Goal: Task Accomplishment & Management: Complete application form

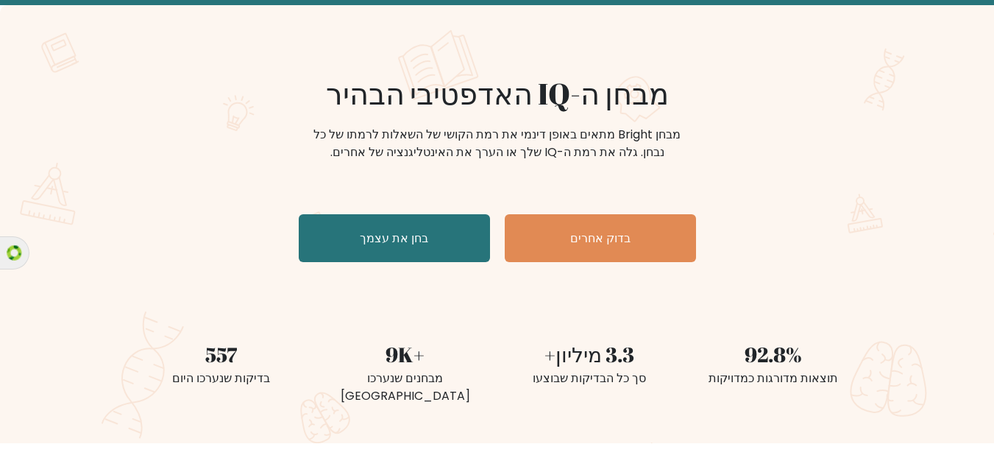
scroll to position [54, 0]
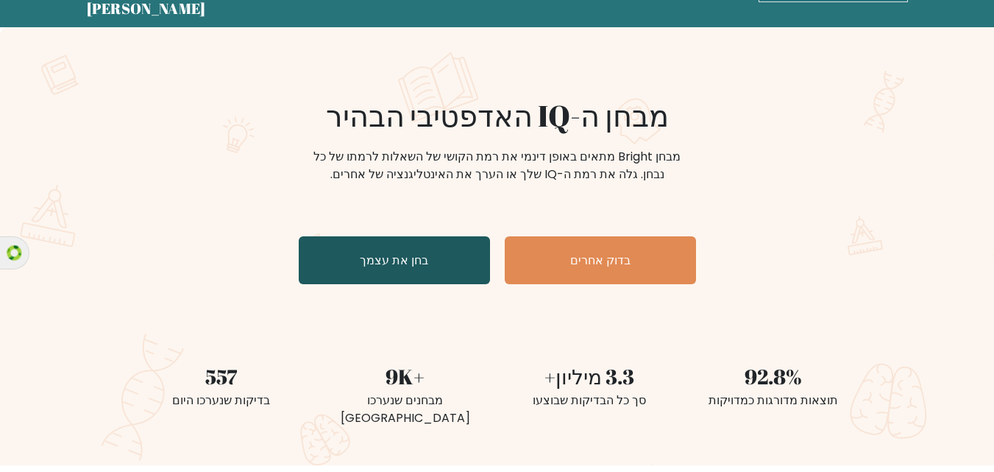
click at [387, 258] on font "בחן את עצמך" at bounding box center [394, 260] width 68 height 17
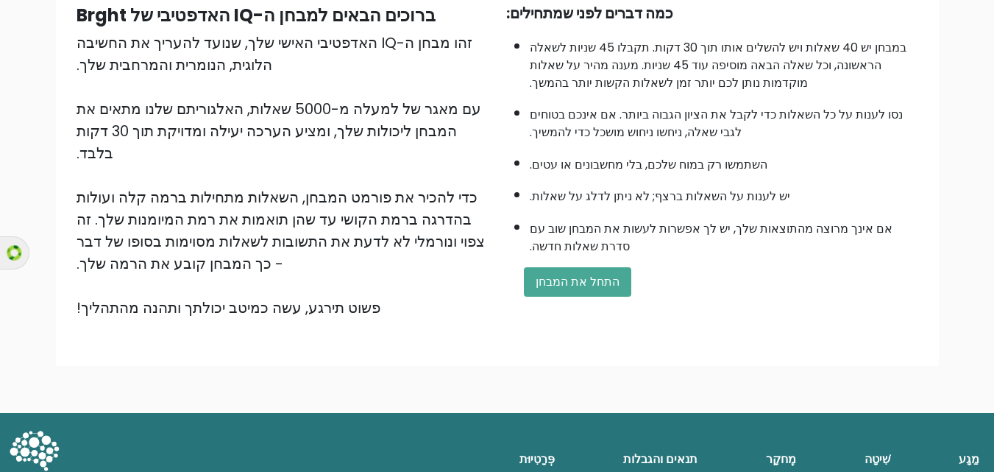
scroll to position [150, 0]
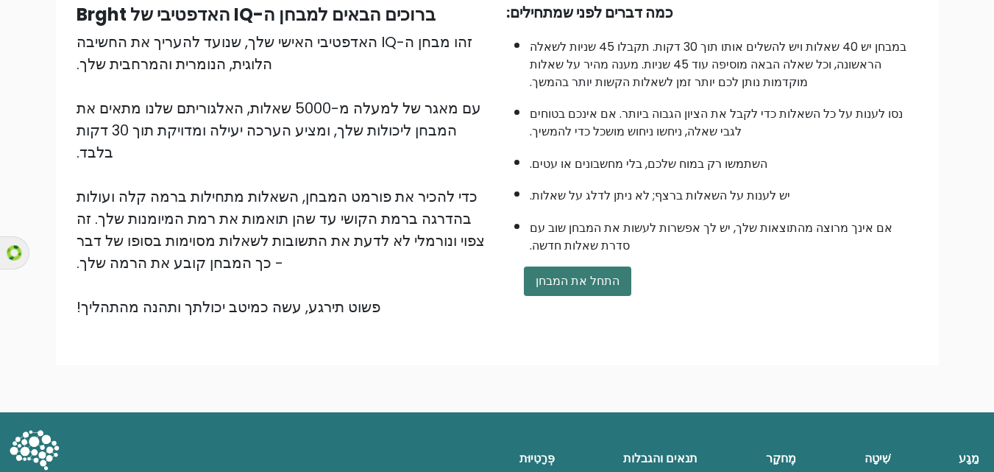
click at [579, 280] on font "התחל את המבחן" at bounding box center [578, 280] width 84 height 17
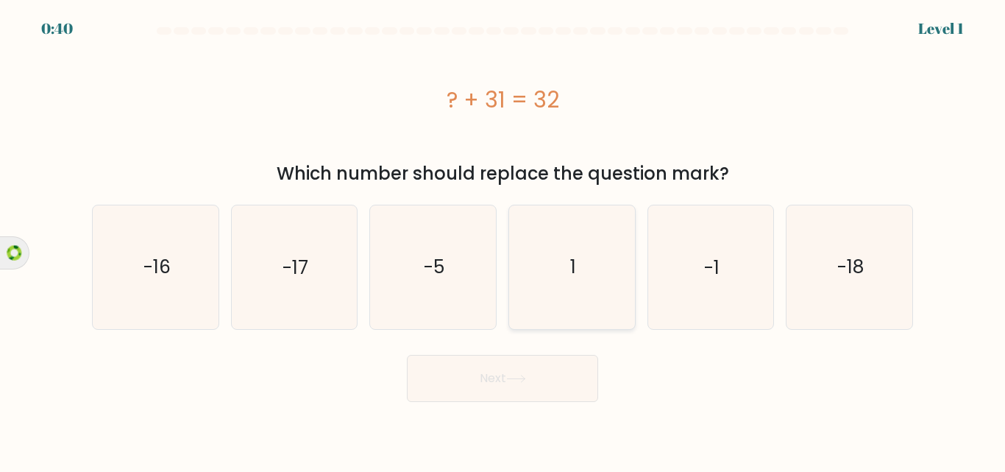
click at [573, 248] on icon "1" at bounding box center [572, 266] width 123 height 123
click at [503, 240] on input "d. 1" at bounding box center [503, 238] width 1 height 4
radio input "true"
click at [520, 363] on button "Next" at bounding box center [502, 378] width 191 height 47
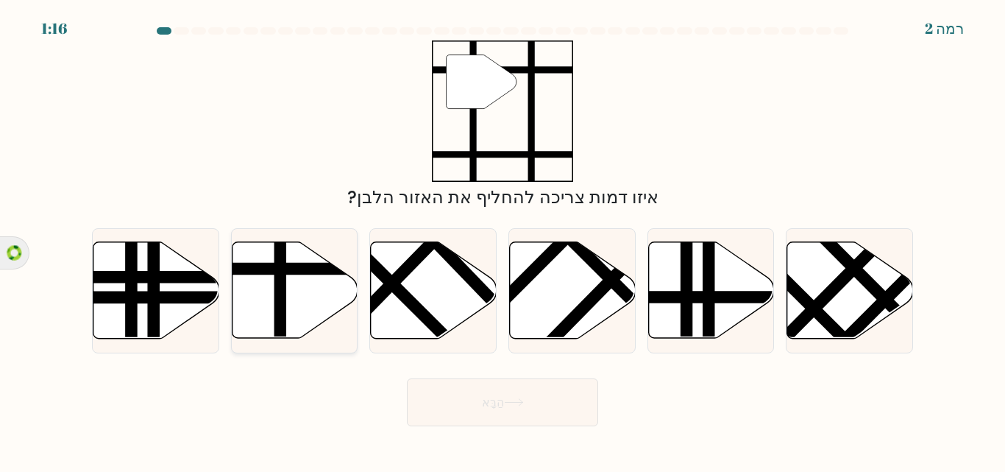
click at [313, 280] on icon at bounding box center [295, 290] width 126 height 96
click at [503, 240] on input "ב." at bounding box center [503, 238] width 1 height 4
radio input "true"
click at [507, 401] on icon at bounding box center [514, 402] width 20 height 8
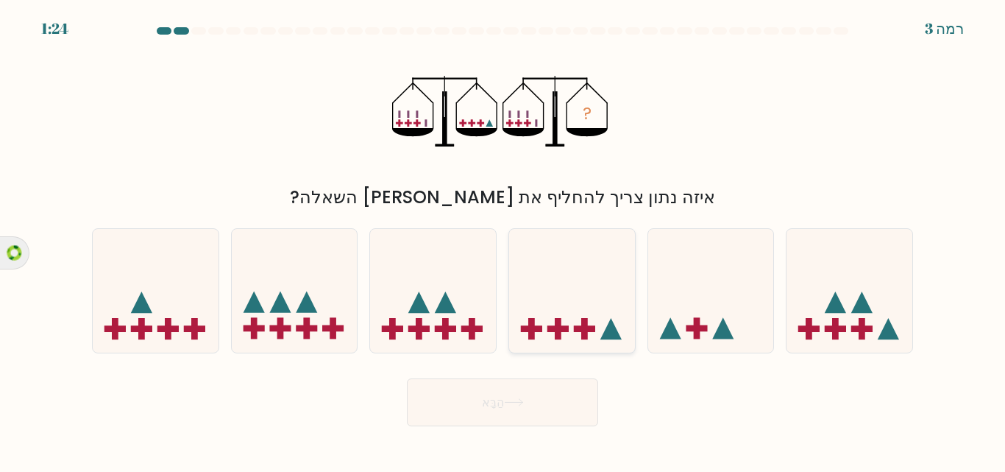
click at [560, 325] on rect at bounding box center [558, 328] width 7 height 21
click at [503, 240] on input "ד." at bounding box center [503, 238] width 1 height 4
radio input "true"
click at [517, 400] on icon at bounding box center [514, 402] width 20 height 8
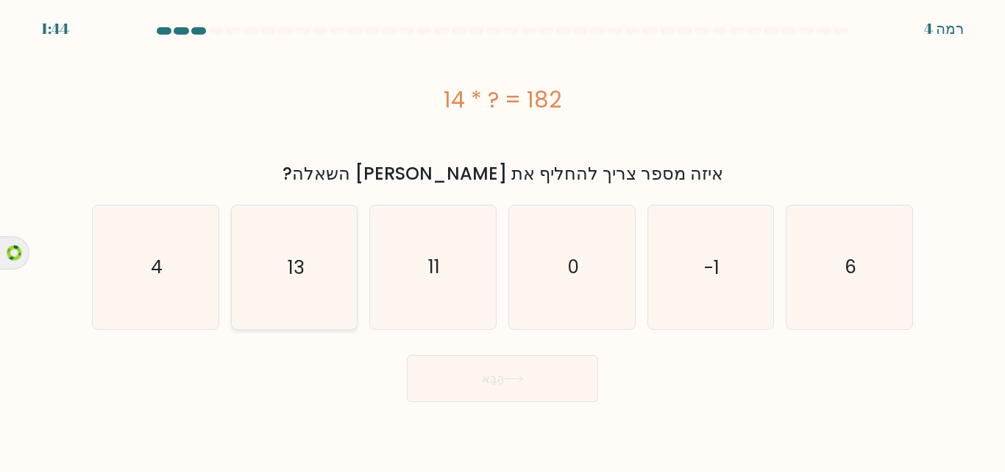
click at [302, 268] on text "13" at bounding box center [296, 267] width 16 height 26
click at [503, 240] on input "ב. 13" at bounding box center [503, 238] width 1 height 4
radio input "true"
click at [516, 378] on icon at bounding box center [514, 378] width 18 height 7
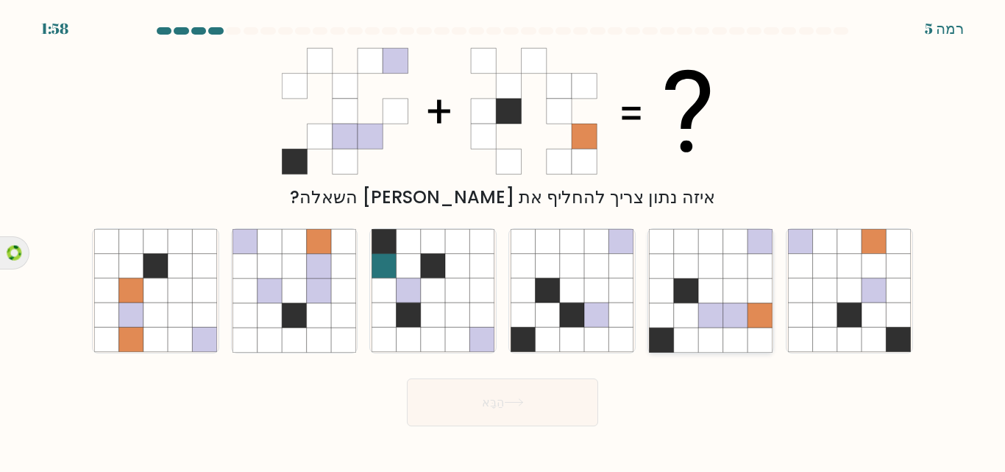
click at [754, 301] on icon at bounding box center [760, 291] width 24 height 24
click at [503, 240] on input "ו." at bounding box center [503, 238] width 1 height 4
radio input "true"
click at [509, 399] on icon at bounding box center [514, 402] width 20 height 8
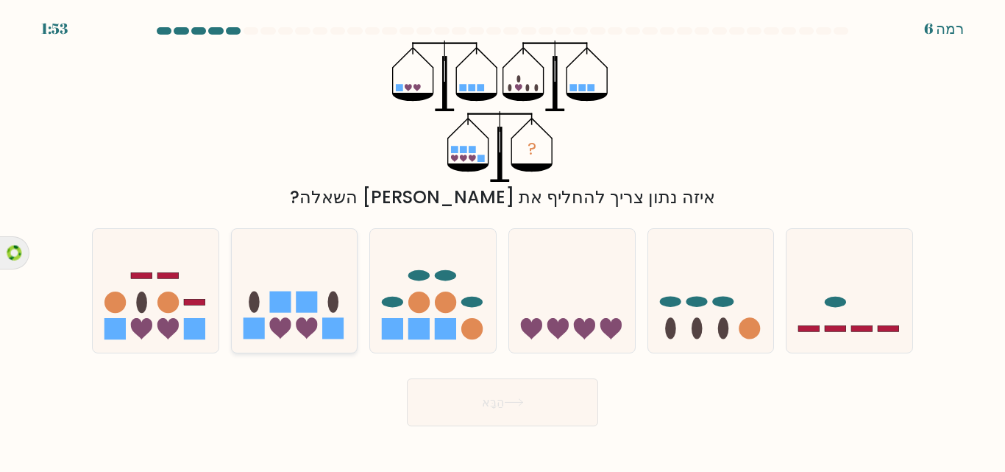
click at [288, 253] on icon at bounding box center [295, 290] width 126 height 104
click at [503, 240] on input "ב." at bounding box center [503, 238] width 1 height 4
radio input "true"
click at [504, 404] on font "הַבָּא" at bounding box center [493, 402] width 22 height 17
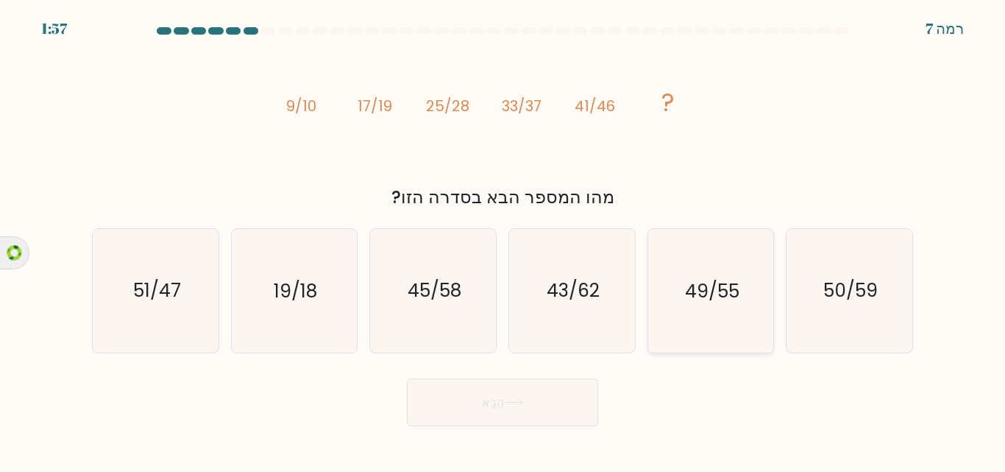
click at [691, 299] on text "49/55" at bounding box center [712, 291] width 54 height 26
click at [503, 240] on input "ו. 49/55" at bounding box center [503, 238] width 1 height 4
radio input "true"
click at [503, 412] on button "הַבָּא" at bounding box center [502, 402] width 191 height 48
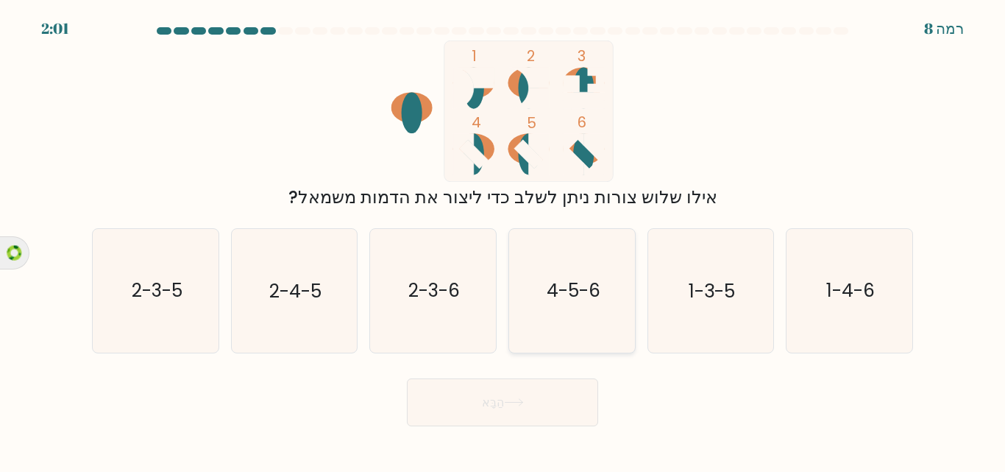
click at [565, 291] on text "4-5-6" at bounding box center [573, 291] width 54 height 26
click at [503, 240] on input "ד. 4-5-6" at bounding box center [503, 238] width 1 height 4
radio input "true"
click at [488, 408] on font "הַבָּא" at bounding box center [493, 402] width 22 height 17
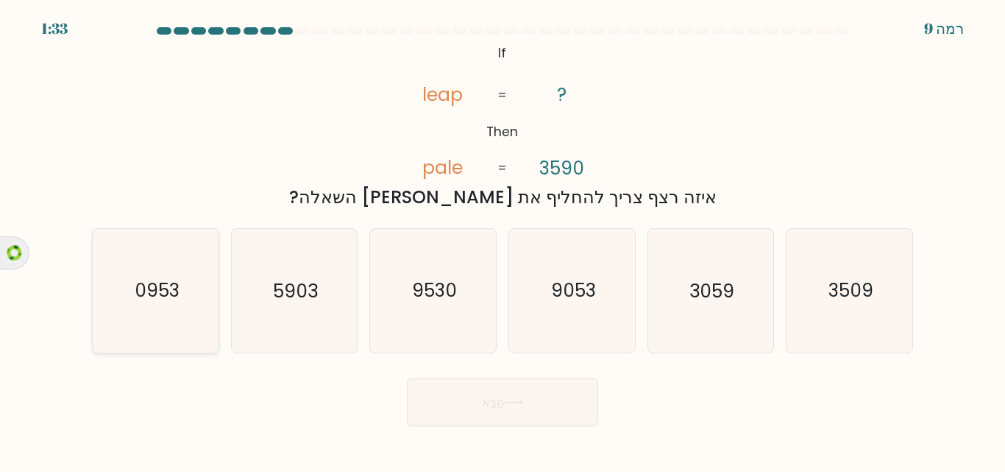
click at [125, 295] on icon "0953" at bounding box center [155, 290] width 123 height 123
click at [503, 240] on input "א. 0953" at bounding box center [503, 238] width 1 height 4
radio input "true"
click at [462, 391] on button "הַבָּא" at bounding box center [502, 402] width 191 height 48
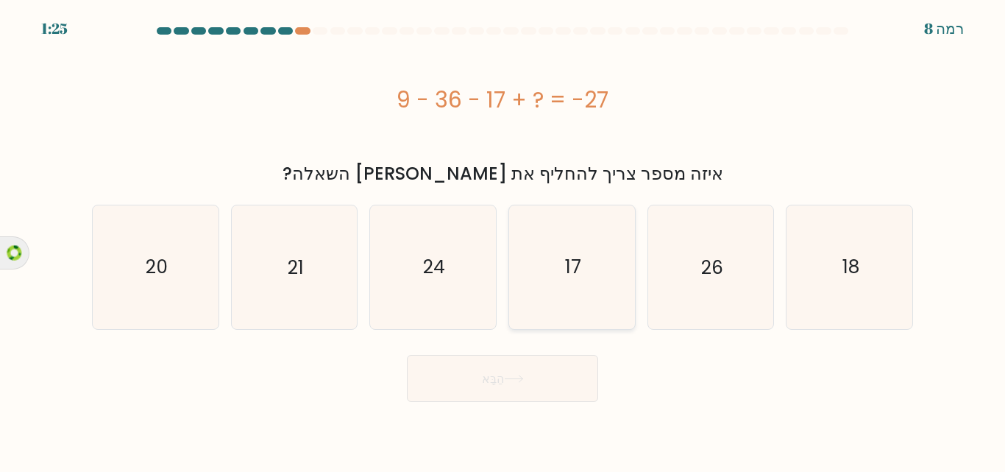
click at [564, 288] on icon "17" at bounding box center [572, 266] width 123 height 123
click at [503, 240] on input "ד. 17" at bounding box center [503, 238] width 1 height 4
radio input "true"
click at [491, 376] on font "הַבָּא" at bounding box center [493, 377] width 22 height 17
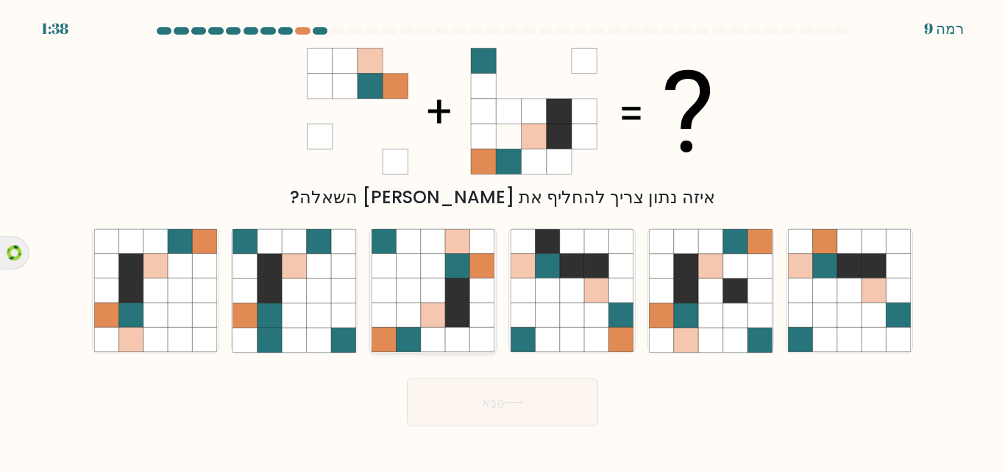
click at [408, 295] on icon at bounding box center [409, 291] width 24 height 24
click at [503, 240] on input "ג." at bounding box center [503, 238] width 1 height 4
radio input "true"
click at [458, 398] on button "הַבָּא" at bounding box center [502, 402] width 191 height 48
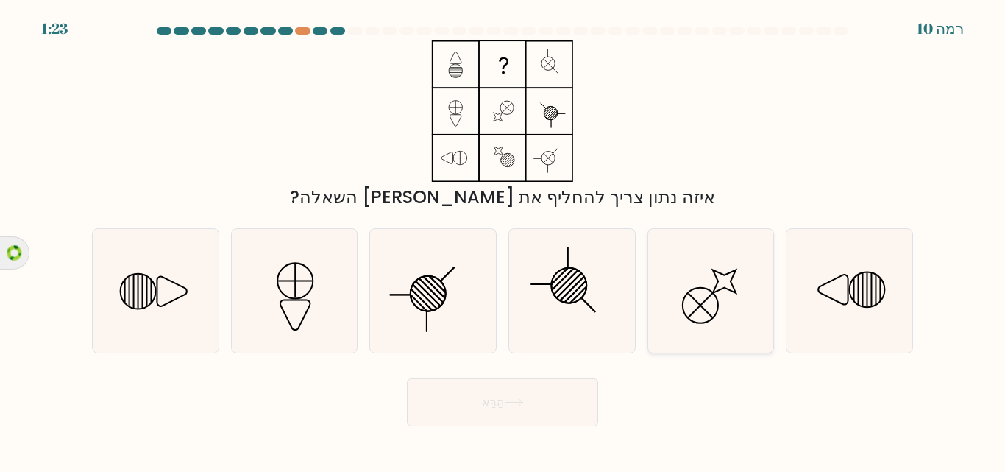
click at [700, 294] on icon at bounding box center [710, 290] width 123 height 123
click at [503, 240] on input "ו." at bounding box center [503, 238] width 1 height 4
radio input "true"
click at [525, 394] on button "הַבָּא" at bounding box center [502, 402] width 191 height 48
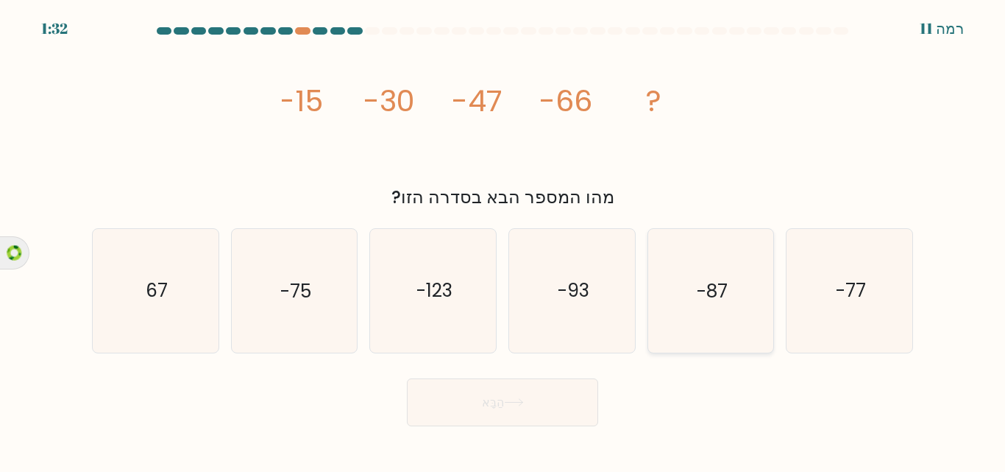
click at [710, 337] on icon "-87" at bounding box center [710, 290] width 123 height 123
click at [503, 240] on input "ו. -87" at bounding box center [503, 238] width 1 height 4
radio input "true"
click at [507, 398] on icon at bounding box center [514, 402] width 20 height 8
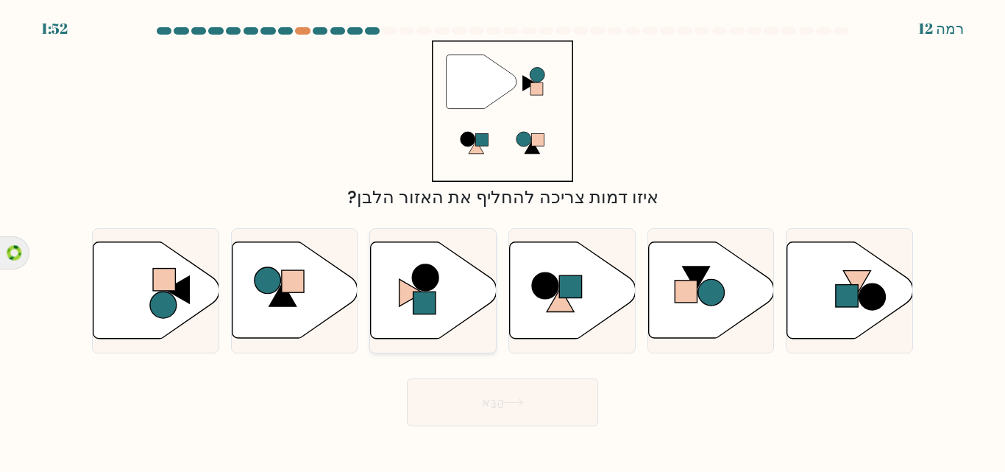
click at [379, 291] on icon at bounding box center [434, 290] width 126 height 96
click at [503, 240] on input "ג." at bounding box center [503, 238] width 1 height 4
radio input "true"
click at [509, 417] on button "הַבָּא" at bounding box center [502, 402] width 191 height 48
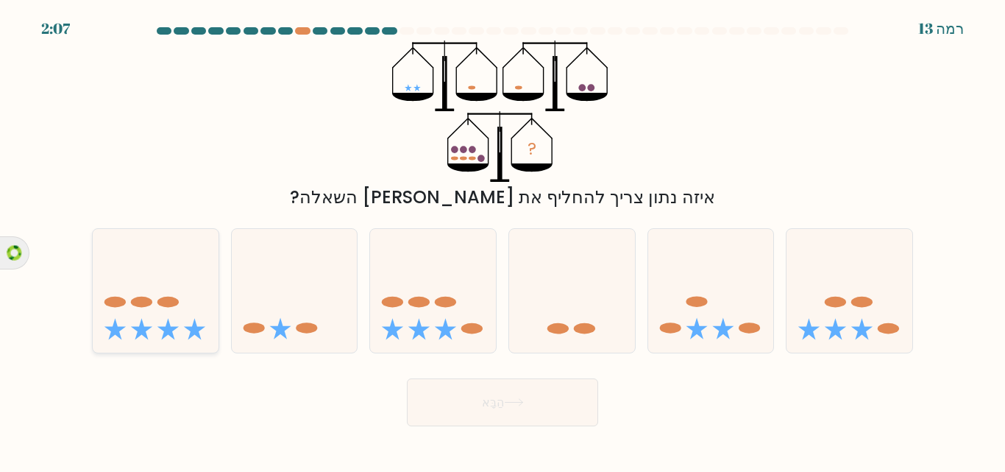
click at [155, 287] on icon at bounding box center [156, 290] width 126 height 104
click at [503, 240] on input "א." at bounding box center [503, 238] width 1 height 4
radio input "true"
click at [488, 401] on font "הַבָּא" at bounding box center [493, 402] width 22 height 17
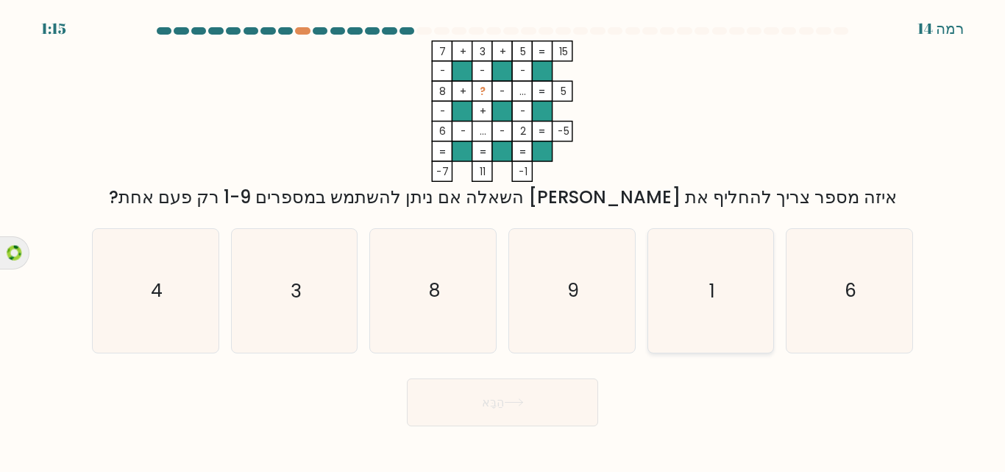
click at [720, 294] on icon "1" at bounding box center [710, 290] width 123 height 123
click at [503, 240] on input "ו. 1" at bounding box center [503, 238] width 1 height 4
radio input "true"
click at [561, 405] on button "הַבָּא" at bounding box center [502, 402] width 191 height 48
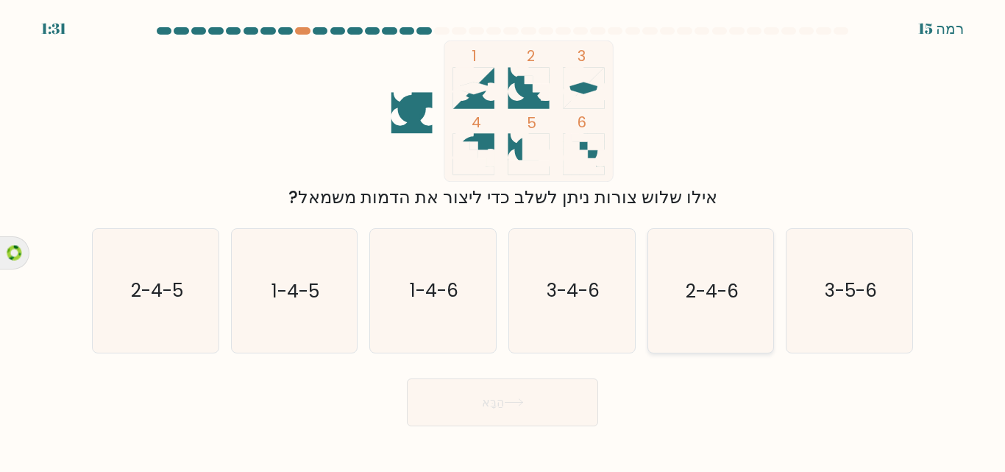
click at [711, 273] on icon "2-4-6" at bounding box center [710, 290] width 123 height 123
click at [503, 240] on input "ו. 2-4-6" at bounding box center [503, 238] width 1 height 4
radio input "true"
click at [506, 414] on button "הַבָּא" at bounding box center [502, 402] width 191 height 48
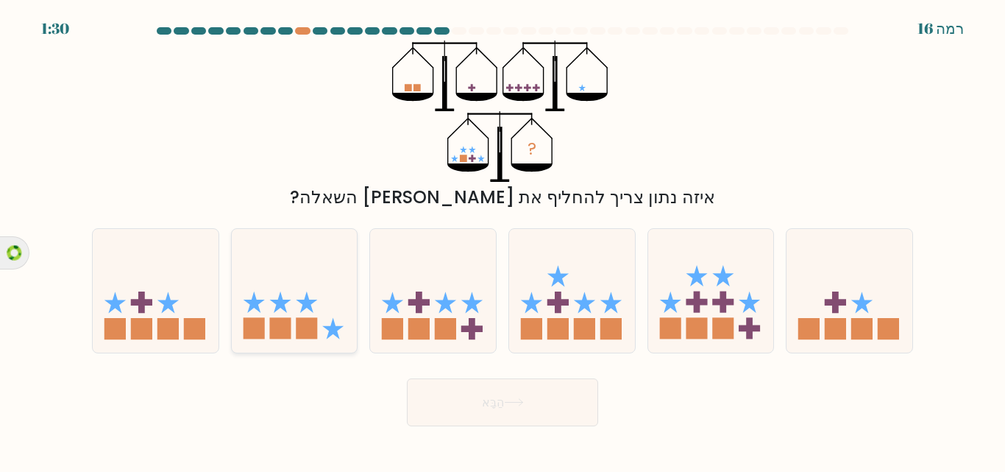
click at [316, 252] on icon at bounding box center [295, 290] width 126 height 104
click at [503, 240] on input "ב." at bounding box center [503, 238] width 1 height 4
radio input "true"
click at [513, 389] on button "הַבָּא" at bounding box center [502, 402] width 191 height 48
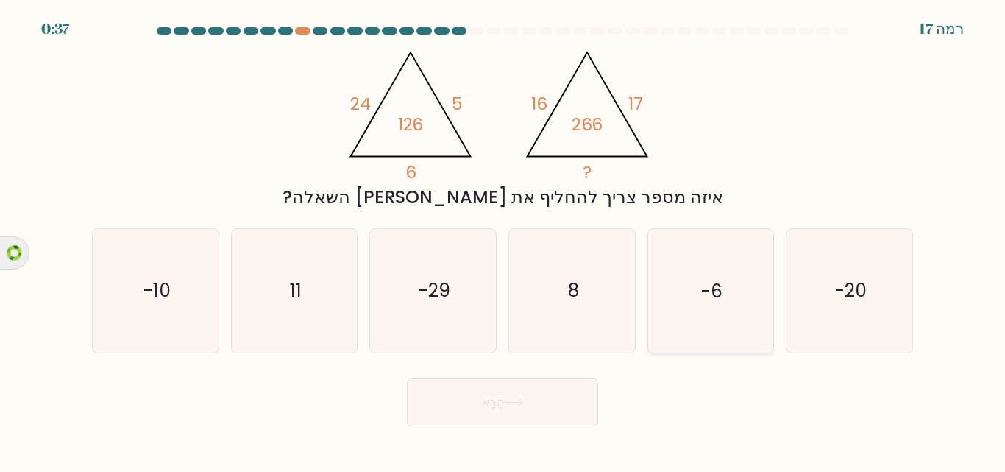
click at [745, 297] on icon "-6" at bounding box center [710, 290] width 123 height 123
click at [503, 240] on input "ו. -6" at bounding box center [503, 238] width 1 height 4
radio input "true"
click at [564, 411] on button "הַבָּא" at bounding box center [502, 402] width 191 height 48
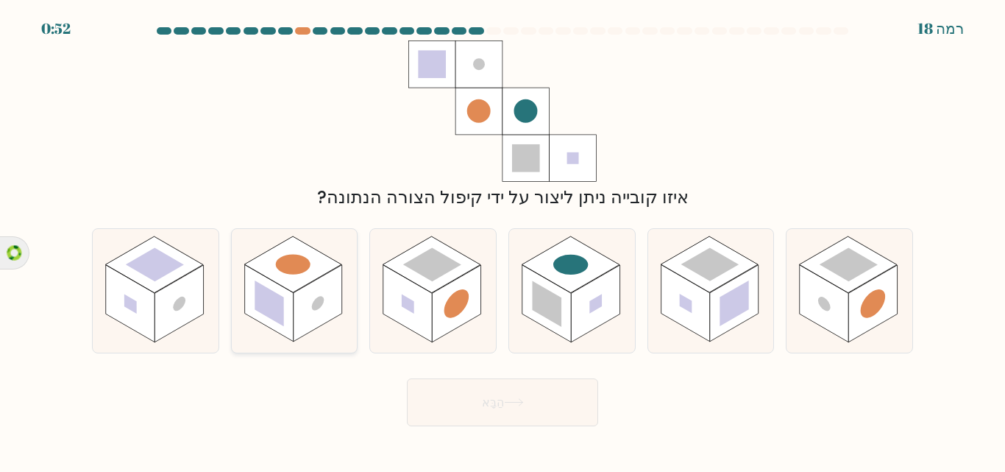
click at [289, 312] on rect at bounding box center [268, 303] width 49 height 77
click at [503, 240] on input "ב." at bounding box center [503, 238] width 1 height 4
radio input "true"
click at [494, 400] on font "הַבָּא" at bounding box center [493, 402] width 22 height 17
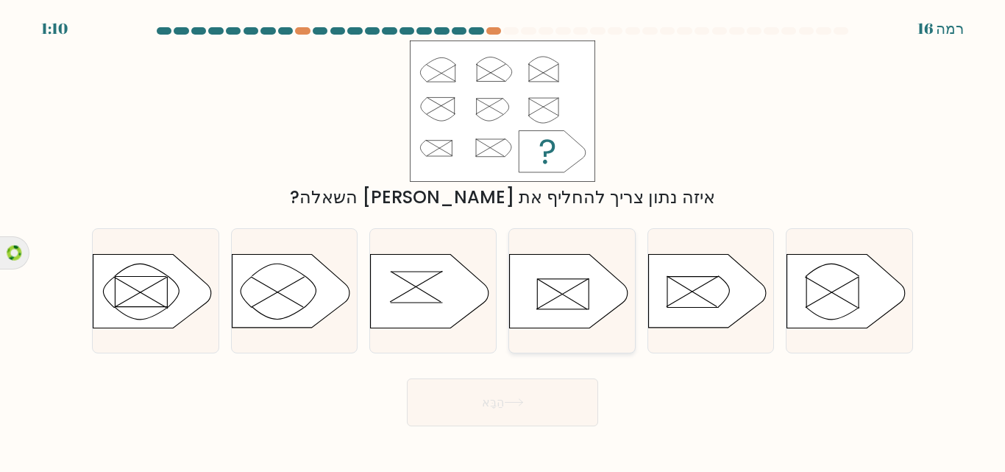
click at [563, 306] on icon at bounding box center [569, 291] width 118 height 74
click at [503, 240] on input "ד." at bounding box center [503, 238] width 1 height 4
radio input "true"
click at [508, 415] on button "הַבָּא" at bounding box center [502, 402] width 191 height 48
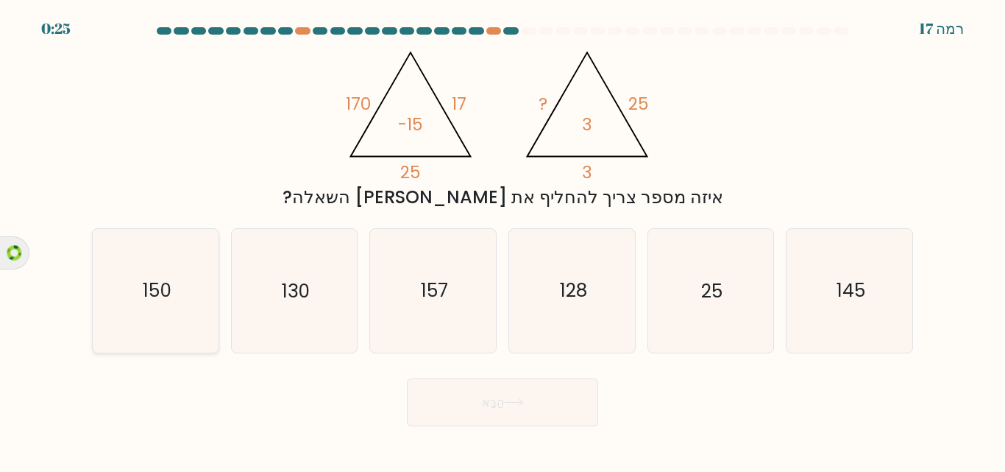
click at [123, 302] on icon "150" at bounding box center [155, 290] width 123 height 123
click at [503, 240] on input "א. 150" at bounding box center [503, 238] width 1 height 4
radio input "true"
click at [467, 405] on button "הַבָּא" at bounding box center [502, 402] width 191 height 48
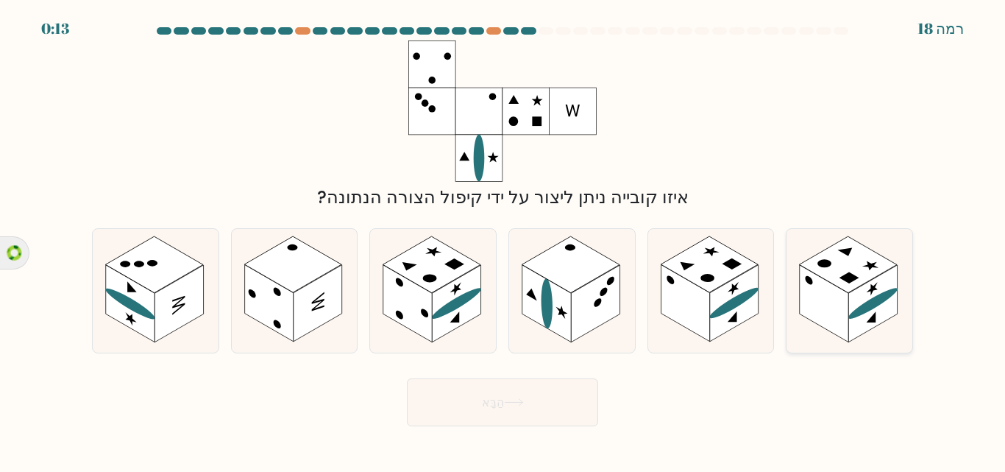
click at [832, 285] on rect at bounding box center [824, 303] width 49 height 77
click at [503, 240] on input "ו." at bounding box center [503, 238] width 1 height 4
radio input "true"
click at [513, 403] on icon at bounding box center [514, 402] width 20 height 8
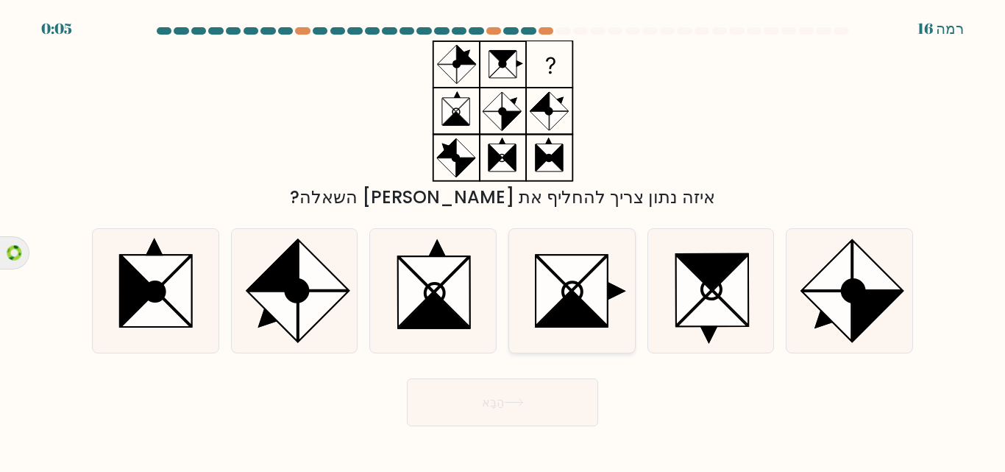
click at [558, 302] on icon at bounding box center [553, 291] width 35 height 70
click at [503, 240] on input "ד." at bounding box center [503, 238] width 1 height 4
radio input "true"
click at [529, 386] on button "הַבָּא" at bounding box center [502, 402] width 191 height 48
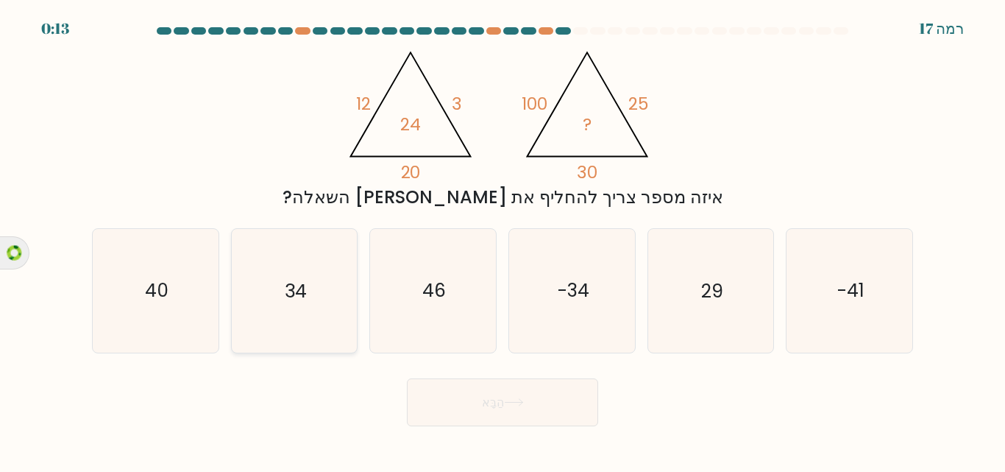
click at [313, 264] on icon "34" at bounding box center [294, 290] width 123 height 123
click at [503, 240] on input "ב. 34" at bounding box center [503, 238] width 1 height 4
radio input "true"
click at [490, 402] on font "הַבָּא" at bounding box center [493, 402] width 22 height 17
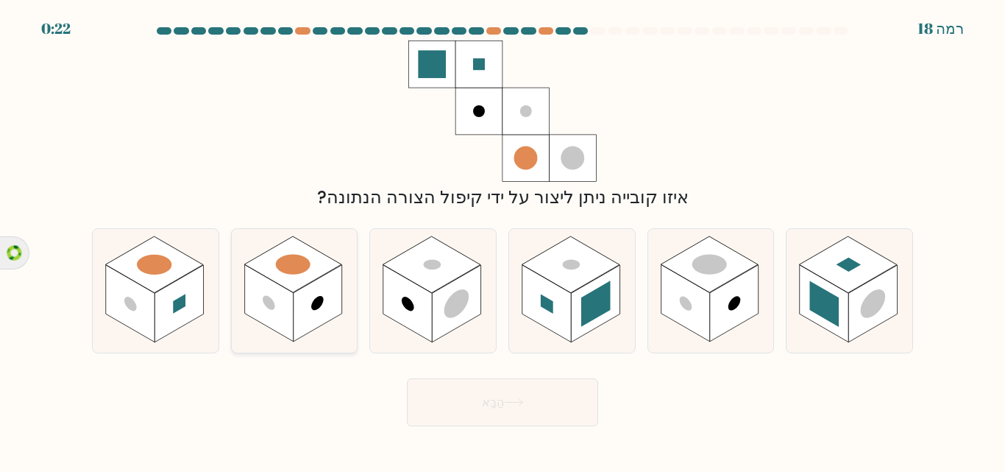
click at [255, 286] on rect at bounding box center [268, 303] width 49 height 77
click at [503, 240] on input "ב." at bounding box center [503, 238] width 1 height 4
radio input "true"
click at [469, 393] on button "הַבָּא" at bounding box center [502, 402] width 191 height 48
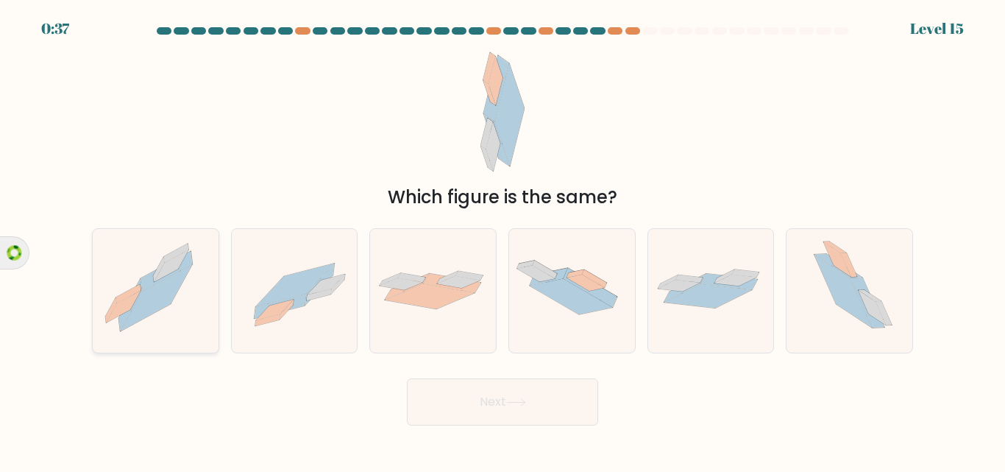
click at [153, 280] on icon at bounding box center [167, 271] width 52 height 40
click at [503, 240] on input "a." at bounding box center [503, 238] width 1 height 4
radio input "true"
click at [500, 407] on button "Next" at bounding box center [502, 401] width 191 height 47
